Goal: Information Seeking & Learning: Compare options

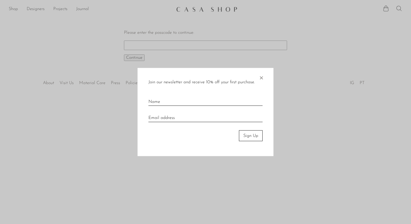
click at [261, 77] on span "×" at bounding box center [260, 76] width 5 height 17
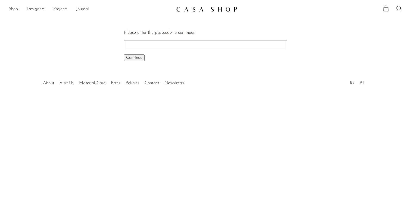
click at [16, 9] on link "Shop" at bounding box center [13, 9] width 9 height 7
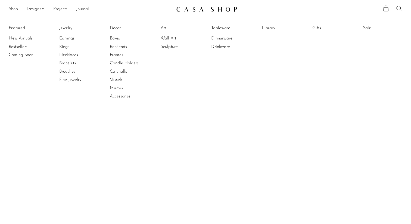
click at [14, 10] on link "Shop" at bounding box center [13, 9] width 9 height 7
click at [193, 12] on link at bounding box center [205, 9] width 59 height 10
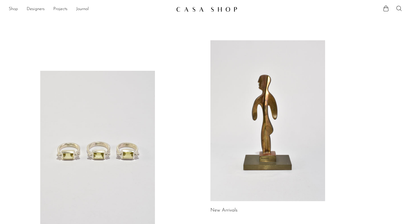
click at [17, 9] on link "Shop" at bounding box center [13, 9] width 9 height 7
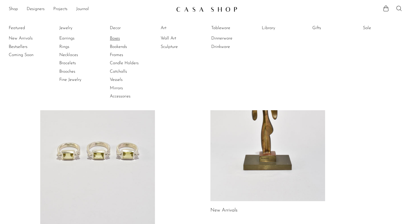
click at [115, 40] on link "Boxes" at bounding box center [130, 38] width 41 height 6
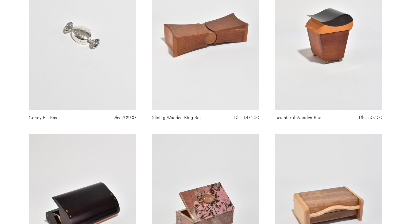
scroll to position [609, 0]
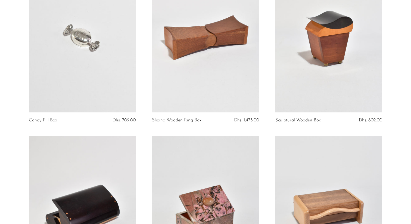
click at [225, 57] on link at bounding box center [205, 37] width 107 height 150
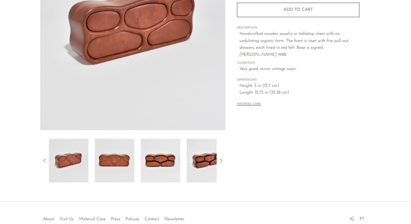
scroll to position [130, 0]
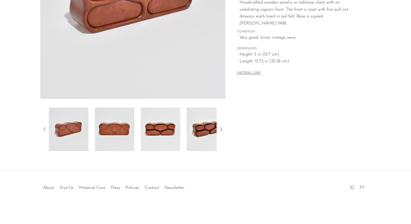
click at [165, 119] on img at bounding box center [160, 128] width 39 height 43
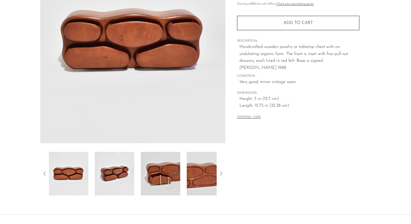
scroll to position [84, 0]
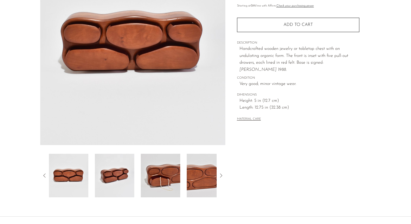
click at [221, 176] on icon at bounding box center [221, 175] width 7 height 7
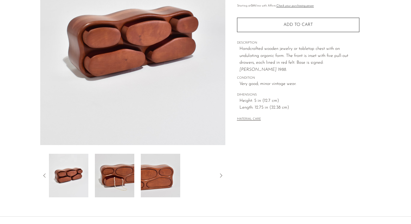
click at [221, 176] on icon at bounding box center [221, 175] width 7 height 7
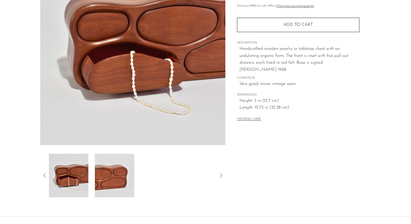
click at [221, 176] on icon at bounding box center [221, 175] width 7 height 7
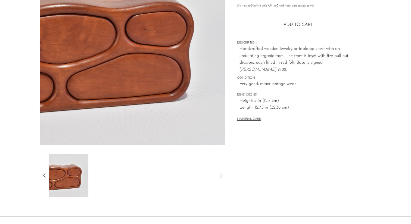
click at [221, 176] on icon at bounding box center [221, 175] width 7 height 7
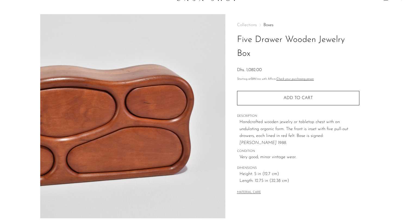
scroll to position [0, 0]
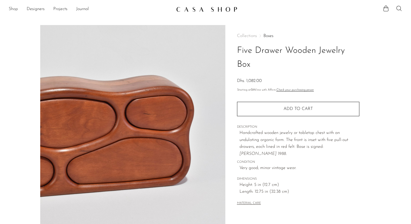
click at [13, 8] on link "Shop" at bounding box center [13, 9] width 9 height 7
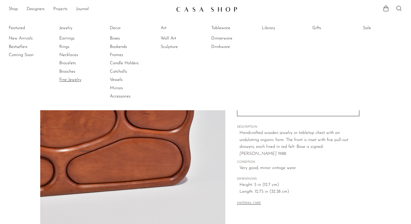
click at [68, 78] on link "Fine Jewelry" at bounding box center [79, 80] width 41 height 6
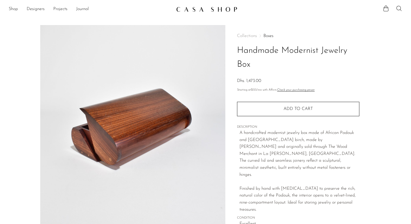
scroll to position [130, 0]
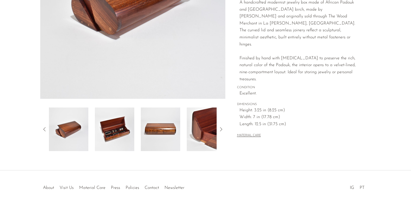
click at [118, 133] on img at bounding box center [114, 128] width 39 height 43
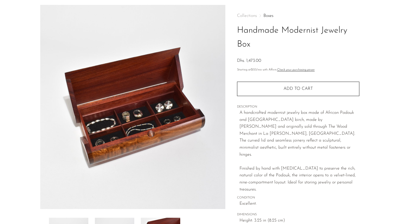
scroll to position [0, 0]
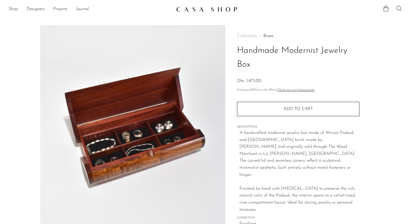
click at [16, 8] on link "Shop" at bounding box center [13, 9] width 9 height 7
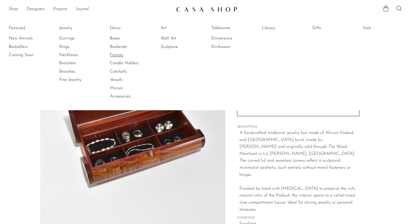
click at [117, 55] on link "Frames" at bounding box center [130, 55] width 41 height 6
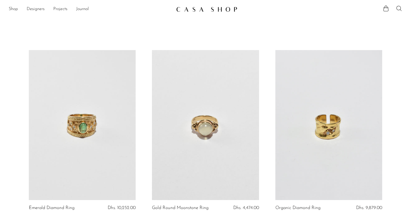
click at [20, 10] on ul "Shop Featured New Arrivals Bestsellers Coming Soon Jewelry Jewelry All Earrings…" at bounding box center [90, 9] width 163 height 9
click at [17, 10] on link "Shop" at bounding box center [13, 9] width 9 height 7
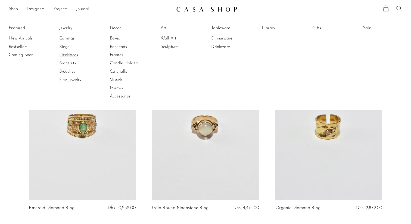
click at [66, 54] on link "Necklaces" at bounding box center [79, 55] width 41 height 6
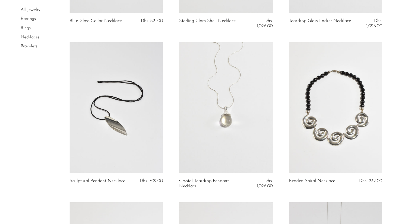
scroll to position [807, 0]
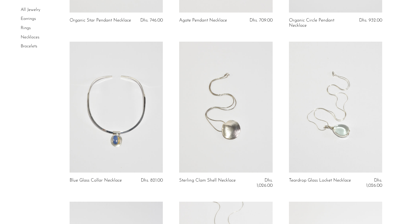
click at [31, 47] on link "Bracelets" at bounding box center [29, 46] width 17 height 4
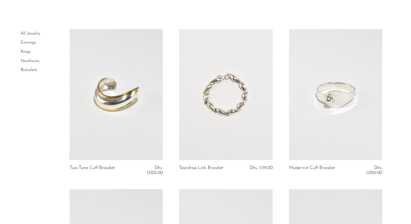
scroll to position [25, 0]
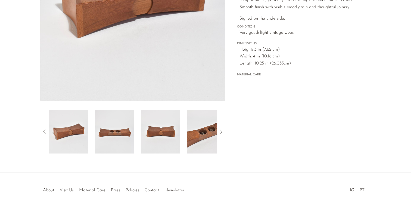
scroll to position [130, 0]
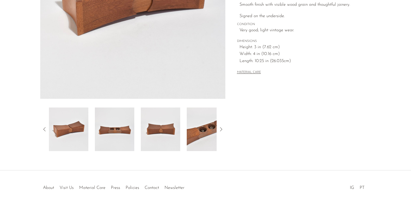
click at [203, 130] on img at bounding box center [206, 128] width 39 height 43
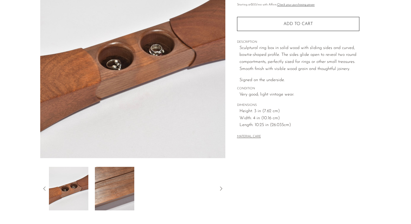
scroll to position [64, 0]
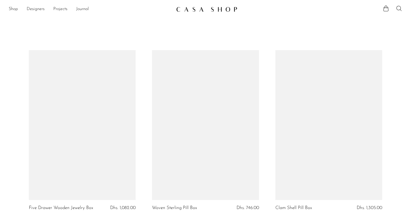
scroll to position [609, 0]
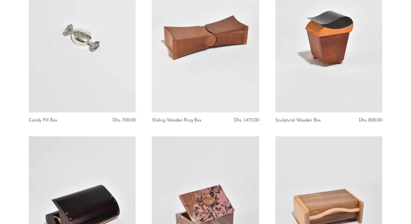
click at [313, 63] on link at bounding box center [328, 37] width 107 height 150
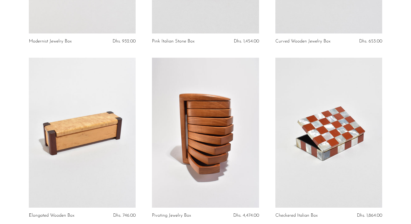
scroll to position [868, 0]
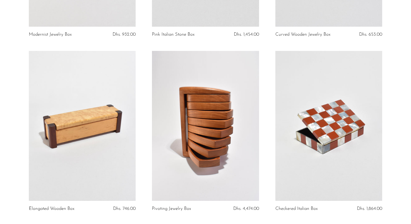
click at [227, 143] on link at bounding box center [205, 126] width 107 height 150
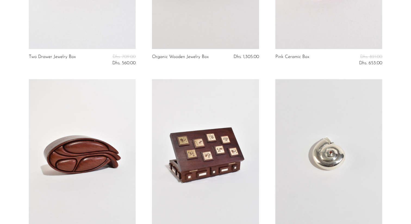
scroll to position [1195, 0]
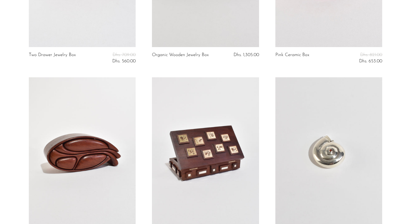
click at [174, 155] on link at bounding box center [205, 152] width 107 height 150
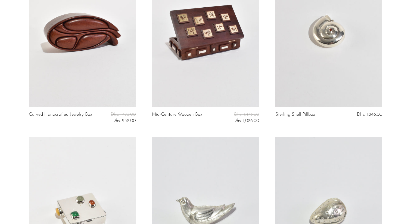
scroll to position [1317, 0]
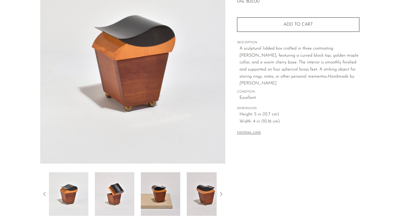
scroll to position [76, 0]
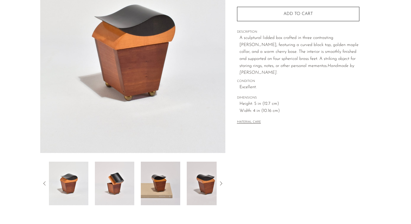
click at [121, 189] on img at bounding box center [114, 182] width 39 height 43
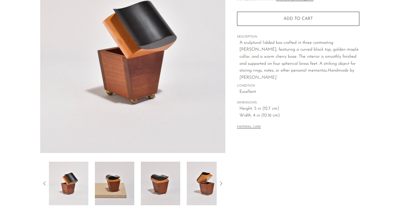
click at [209, 180] on img at bounding box center [206, 182] width 39 height 43
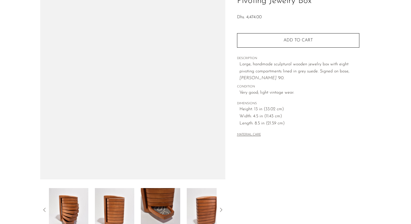
scroll to position [118, 0]
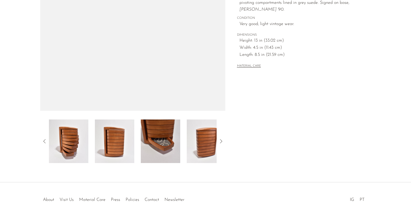
click at [173, 149] on img at bounding box center [160, 140] width 39 height 43
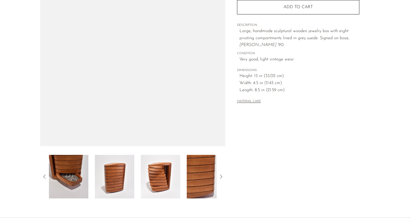
scroll to position [78, 0]
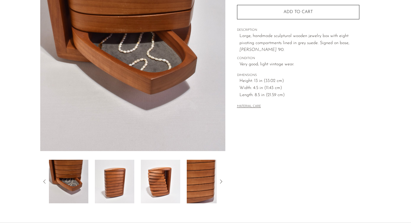
click at [170, 174] on img at bounding box center [160, 181] width 39 height 43
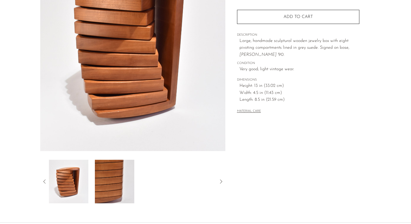
click at [170, 174] on div at bounding box center [133, 181] width 168 height 43
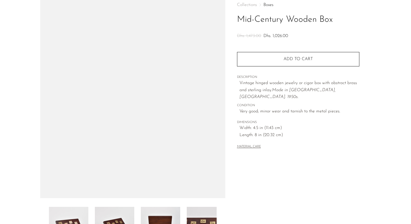
scroll to position [33, 0]
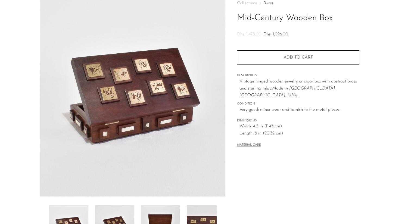
click at [112, 223] on img at bounding box center [114, 226] width 39 height 43
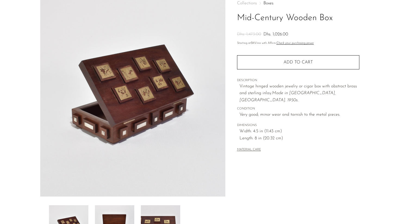
click at [134, 217] on div at bounding box center [133, 226] width 168 height 43
click at [133, 210] on img at bounding box center [114, 226] width 39 height 43
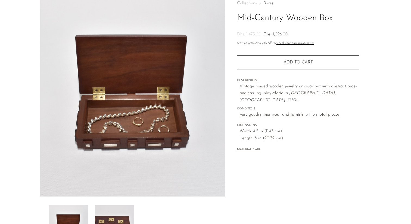
click at [149, 212] on div at bounding box center [133, 226] width 168 height 43
click at [110, 217] on img at bounding box center [114, 226] width 39 height 43
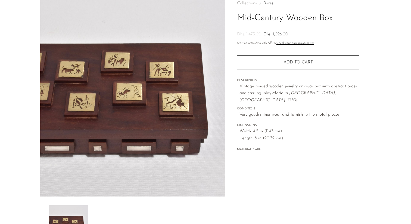
click at [151, 221] on div at bounding box center [133, 226] width 168 height 43
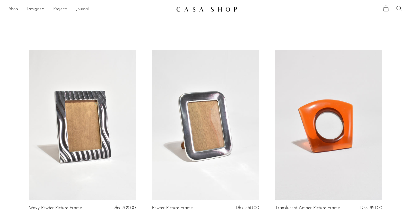
click at [16, 8] on link "Shop" at bounding box center [13, 9] width 9 height 7
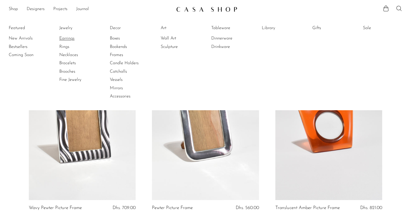
click at [68, 39] on link "Earrings" at bounding box center [79, 38] width 41 height 6
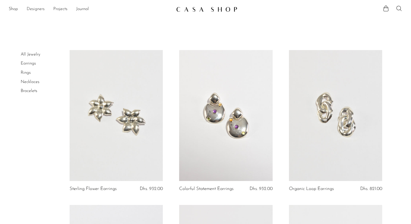
click at [35, 11] on link "Designers" at bounding box center [36, 9] width 18 height 7
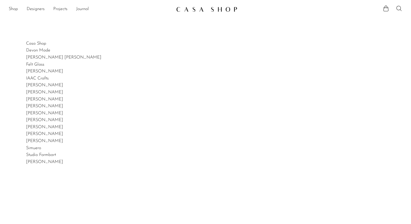
click at [18, 8] on ul "Shop Featured New Arrivals Bestsellers Coming Soon Jewelry Jewelry All Earrings…" at bounding box center [90, 9] width 163 height 9
click at [16, 9] on link "Shop" at bounding box center [13, 9] width 9 height 7
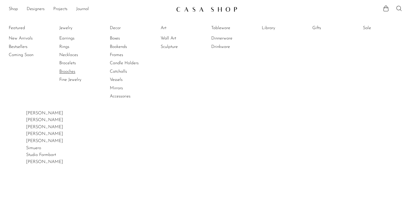
click at [68, 74] on link "Brooches" at bounding box center [79, 71] width 41 height 6
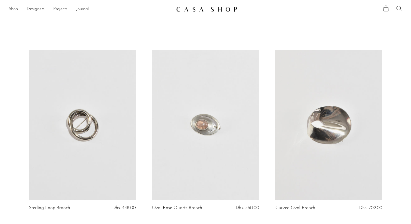
click at [16, 11] on link "Shop" at bounding box center [13, 9] width 9 height 7
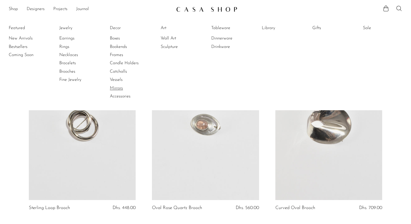
click at [121, 89] on link "Mirrors" at bounding box center [130, 88] width 41 height 6
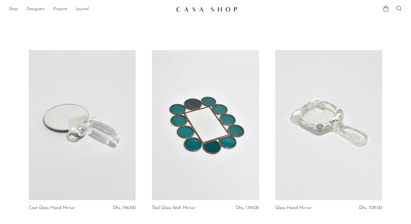
click at [14, 9] on link "Shop" at bounding box center [13, 9] width 9 height 7
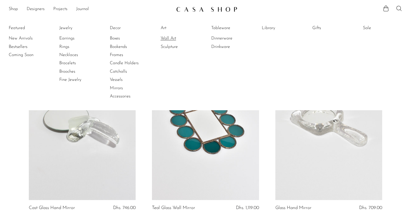
click at [169, 39] on link "Wall Art" at bounding box center [181, 38] width 41 height 6
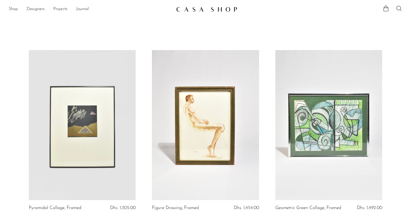
click at [15, 8] on link "Shop" at bounding box center [13, 9] width 9 height 7
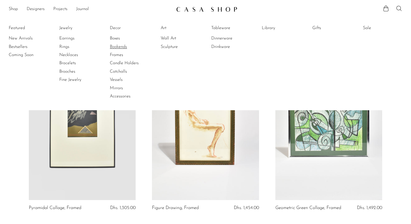
click at [122, 48] on link "Bookends" at bounding box center [130, 47] width 41 height 6
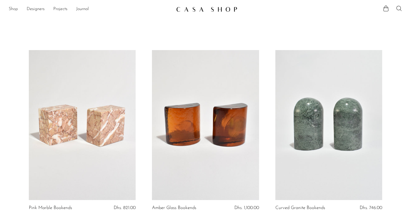
click at [15, 8] on link "Shop" at bounding box center [13, 9] width 9 height 7
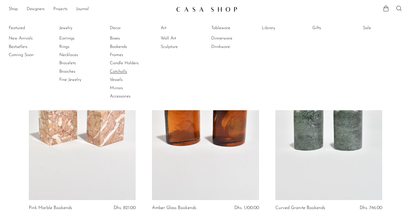
click at [123, 73] on link "Catchalls" at bounding box center [130, 71] width 41 height 6
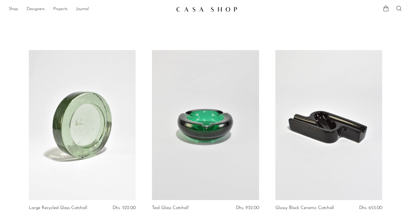
click at [15, 11] on link "Shop" at bounding box center [13, 9] width 9 height 7
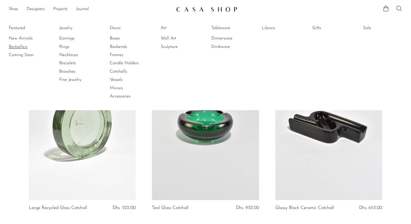
click at [21, 46] on link "Bestsellers" at bounding box center [29, 47] width 41 height 6
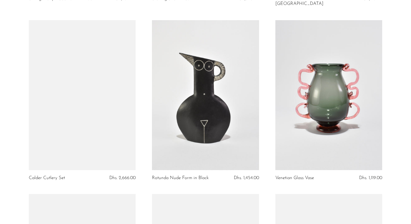
scroll to position [1088, 0]
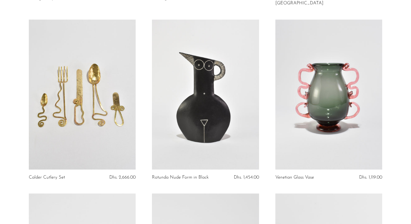
click at [115, 92] on link at bounding box center [82, 95] width 107 height 150
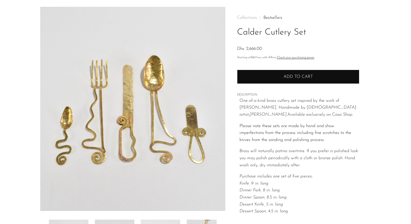
scroll to position [16, 0]
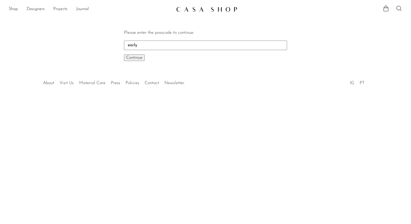
type input "early"
click at [124, 54] on button "Continue One moment..." at bounding box center [134, 57] width 21 height 7
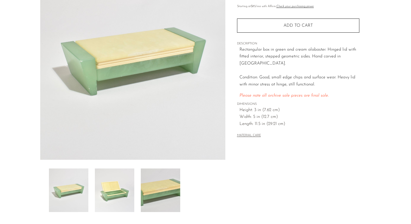
scroll to position [130, 0]
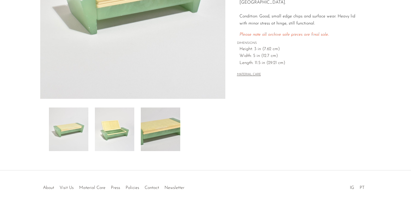
click at [126, 131] on img at bounding box center [114, 128] width 39 height 43
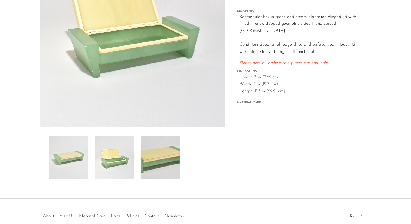
scroll to position [93, 0]
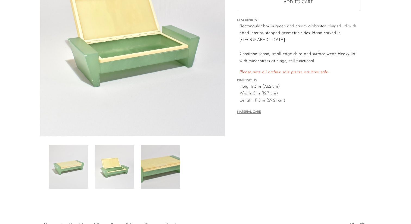
click at [159, 160] on img at bounding box center [160, 166] width 39 height 43
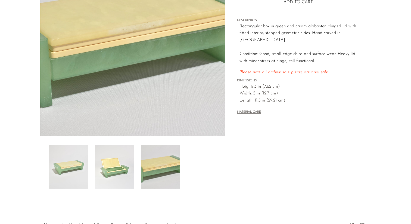
click at [76, 154] on img at bounding box center [68, 166] width 39 height 43
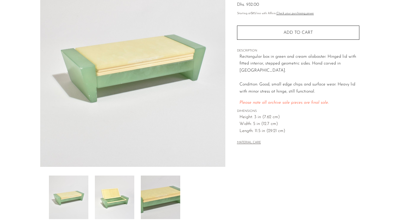
scroll to position [0, 0]
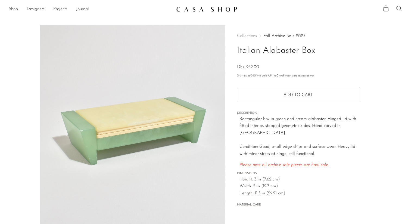
click at [271, 37] on link "Fall Archive Sale 2025" at bounding box center [284, 36] width 42 height 4
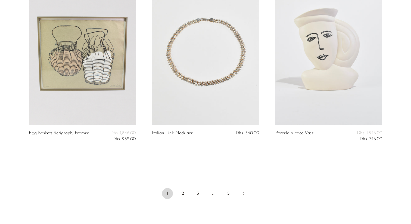
scroll to position [2075, 0]
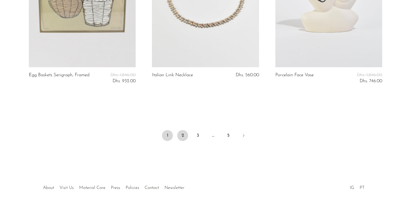
click at [184, 134] on link "2" at bounding box center [182, 135] width 11 height 11
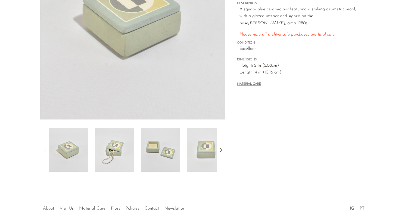
click at [125, 143] on img at bounding box center [114, 149] width 39 height 43
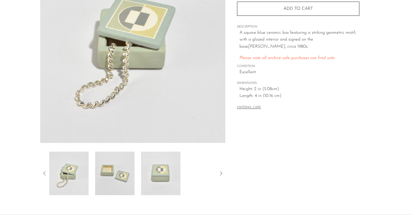
scroll to position [78, 0]
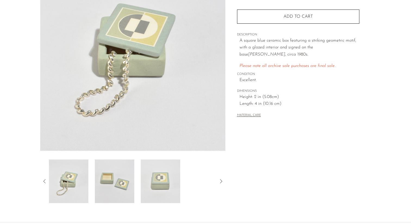
click at [135, 193] on div at bounding box center [133, 180] width 168 height 43
click at [153, 186] on img at bounding box center [160, 180] width 39 height 43
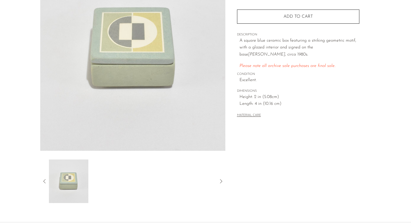
click at [174, 184] on div at bounding box center [133, 180] width 168 height 43
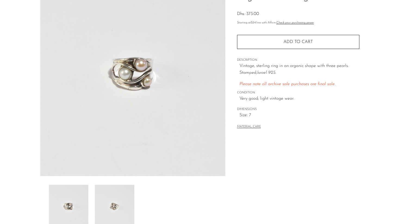
scroll to position [54, 0]
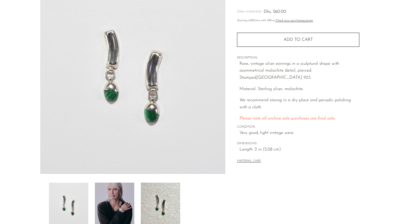
scroll to position [56, 0]
click at [160, 199] on img at bounding box center [160, 203] width 39 height 43
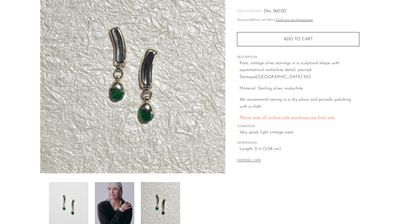
click at [120, 203] on img at bounding box center [114, 203] width 39 height 43
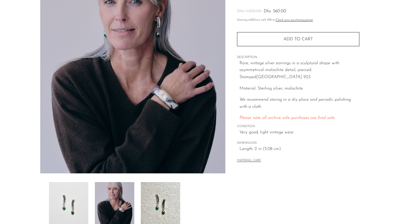
click at [83, 200] on img at bounding box center [68, 203] width 39 height 43
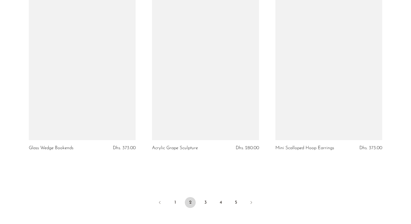
scroll to position [1997, 0]
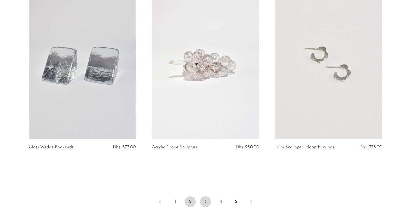
click at [203, 199] on link "3" at bounding box center [205, 201] width 11 height 11
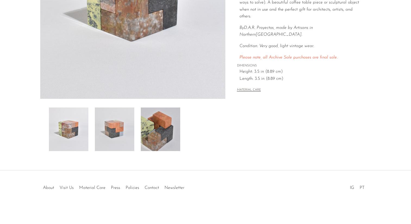
click at [161, 125] on img at bounding box center [160, 128] width 39 height 43
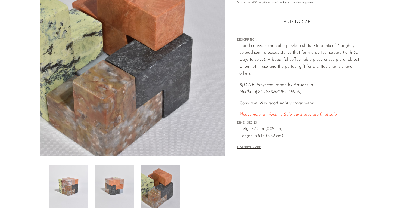
scroll to position [66, 0]
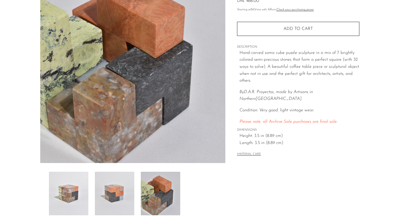
click at [140, 190] on div at bounding box center [133, 192] width 168 height 43
click at [113, 192] on img at bounding box center [114, 192] width 39 height 43
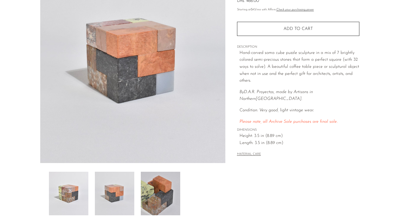
click at [88, 195] on div at bounding box center [133, 192] width 168 height 43
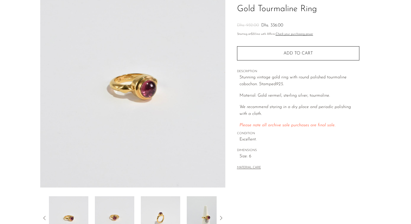
scroll to position [43, 0]
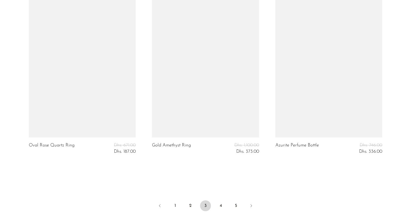
scroll to position [2072, 0]
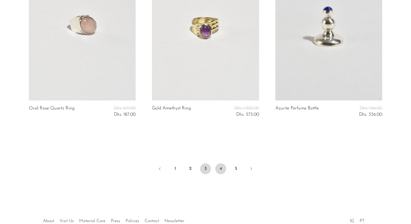
click at [219, 166] on link "4" at bounding box center [220, 168] width 11 height 11
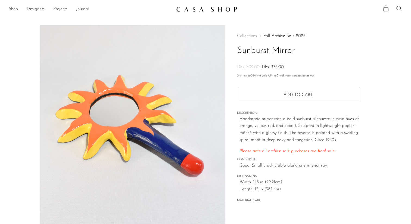
scroll to position [130, 0]
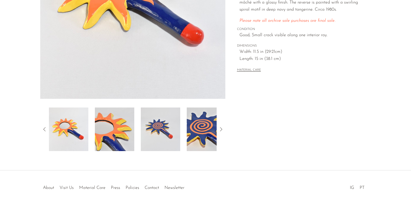
click at [160, 121] on img at bounding box center [160, 128] width 39 height 43
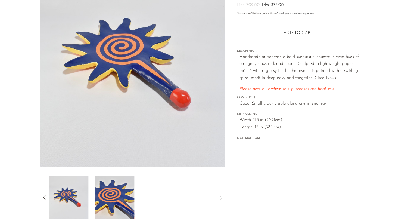
scroll to position [43, 0]
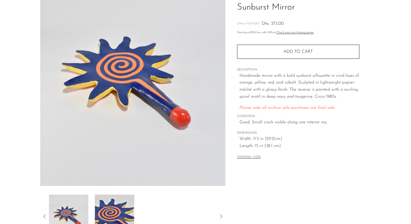
click at [116, 218] on img at bounding box center [114, 215] width 39 height 43
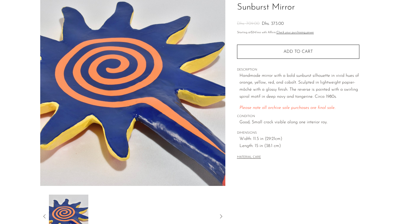
click at [132, 217] on div at bounding box center [133, 215] width 168 height 43
click at [98, 223] on div at bounding box center [133, 215] width 168 height 43
click at [60, 223] on img at bounding box center [68, 215] width 39 height 43
click at [44, 215] on icon at bounding box center [44, 216] width 7 height 7
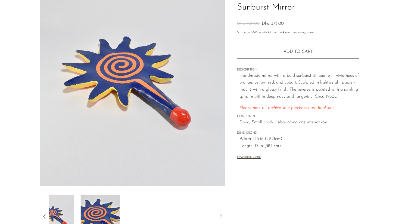
click at [44, 215] on icon at bounding box center [44, 216] width 7 height 7
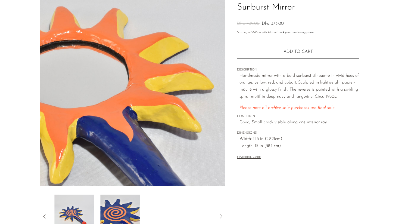
click at [44, 215] on icon at bounding box center [44, 216] width 7 height 7
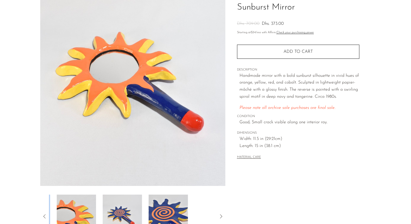
click at [44, 215] on icon at bounding box center [44, 216] width 7 height 7
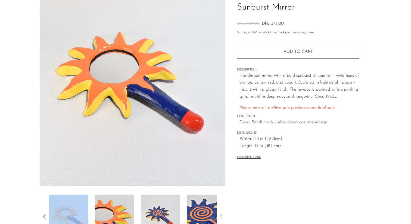
click at [105, 212] on img at bounding box center [114, 215] width 39 height 43
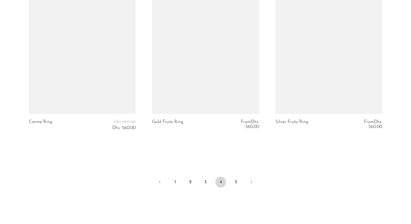
scroll to position [2073, 0]
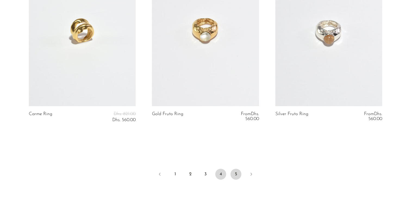
click at [239, 177] on link "5" at bounding box center [235, 174] width 11 height 11
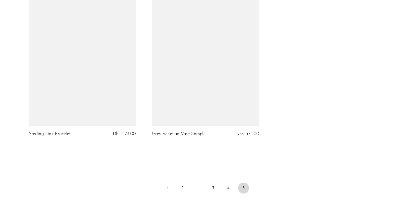
scroll to position [1869, 0]
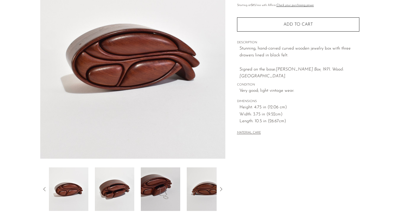
scroll to position [130, 0]
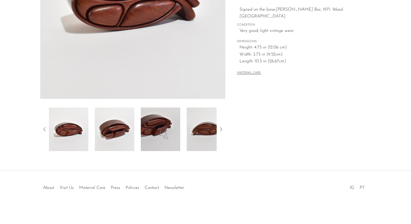
click at [161, 123] on img at bounding box center [160, 128] width 39 height 43
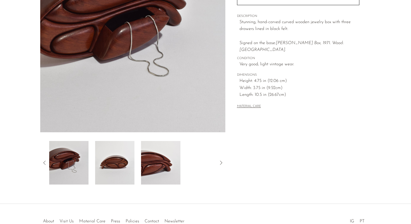
scroll to position [90, 0]
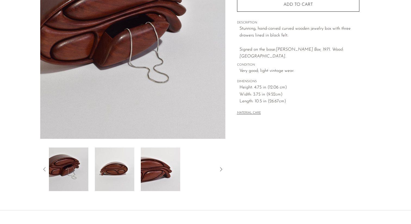
click at [167, 170] on img at bounding box center [160, 168] width 39 height 43
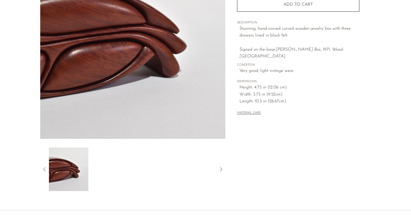
click at [167, 170] on div at bounding box center [133, 168] width 168 height 43
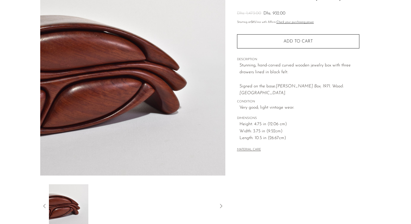
scroll to position [60, 0]
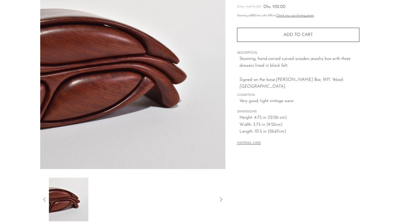
click at [71, 199] on img at bounding box center [68, 198] width 39 height 43
click at [47, 199] on icon at bounding box center [44, 199] width 7 height 7
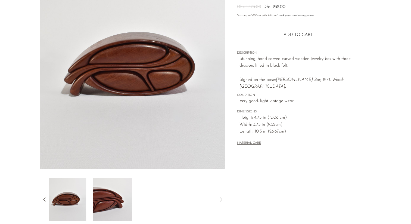
click at [47, 199] on icon at bounding box center [44, 199] width 7 height 7
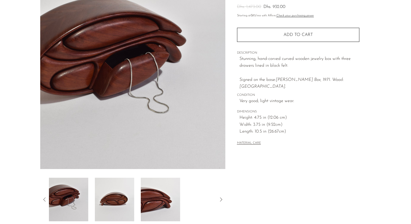
click at [47, 199] on icon at bounding box center [44, 199] width 7 height 7
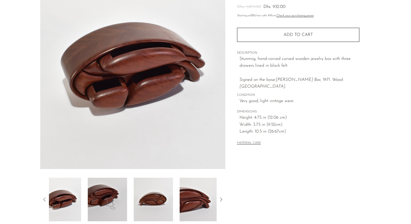
click at [47, 199] on icon at bounding box center [44, 199] width 7 height 7
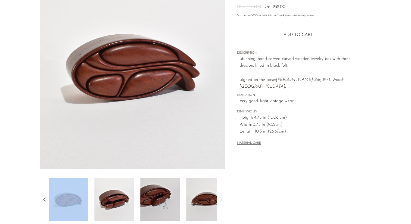
click at [47, 199] on icon at bounding box center [44, 199] width 7 height 7
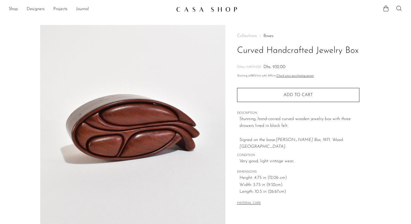
click at [267, 36] on link "Boxes" at bounding box center [268, 36] width 10 height 4
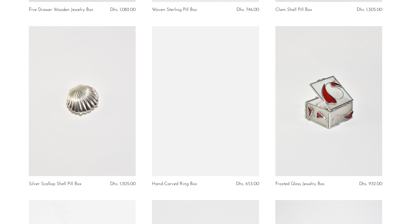
scroll to position [363, 0]
